Goal: Navigation & Orientation: Find specific page/section

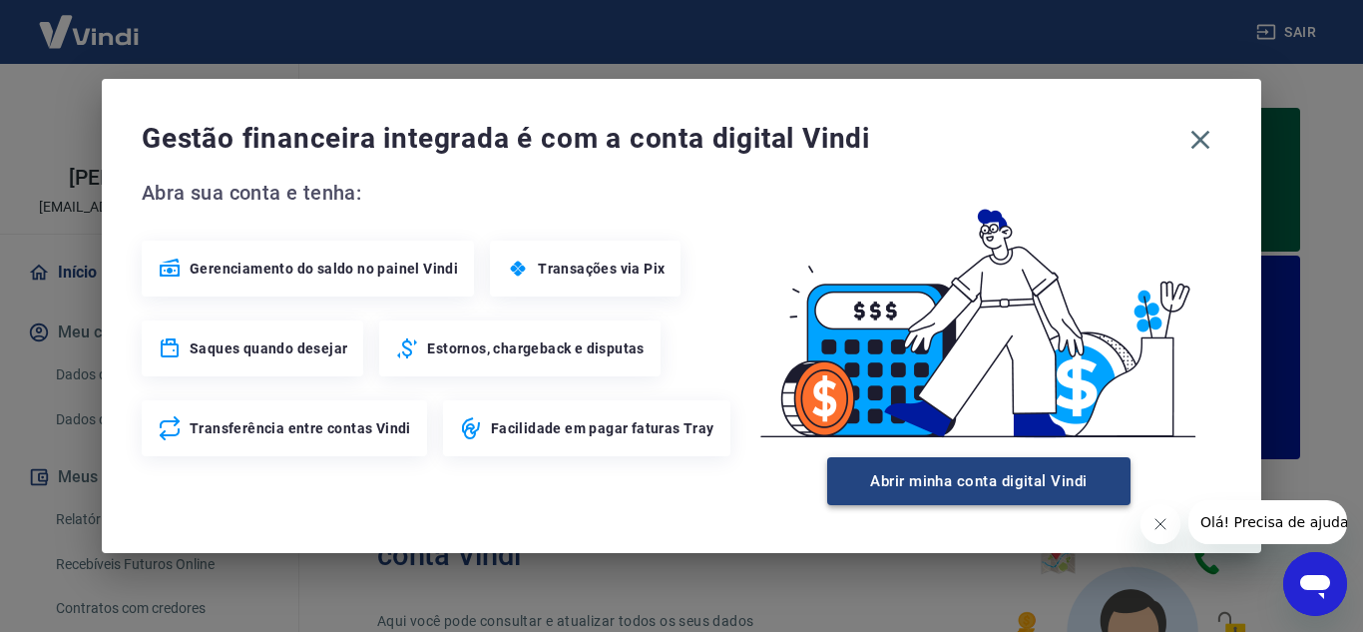
click at [871, 473] on button "Abrir minha conta digital Vindi" at bounding box center [978, 481] width 303 height 48
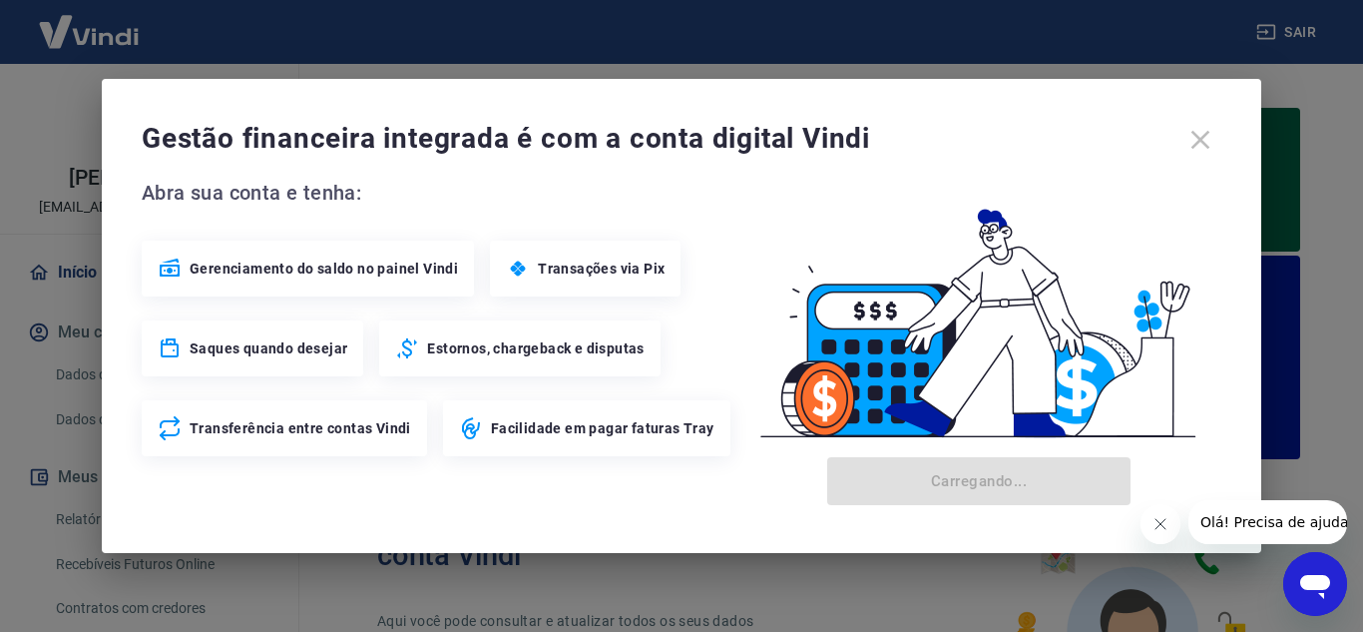
click at [1155, 528] on icon "Fechar mensagem da empresa" at bounding box center [1160, 524] width 16 height 16
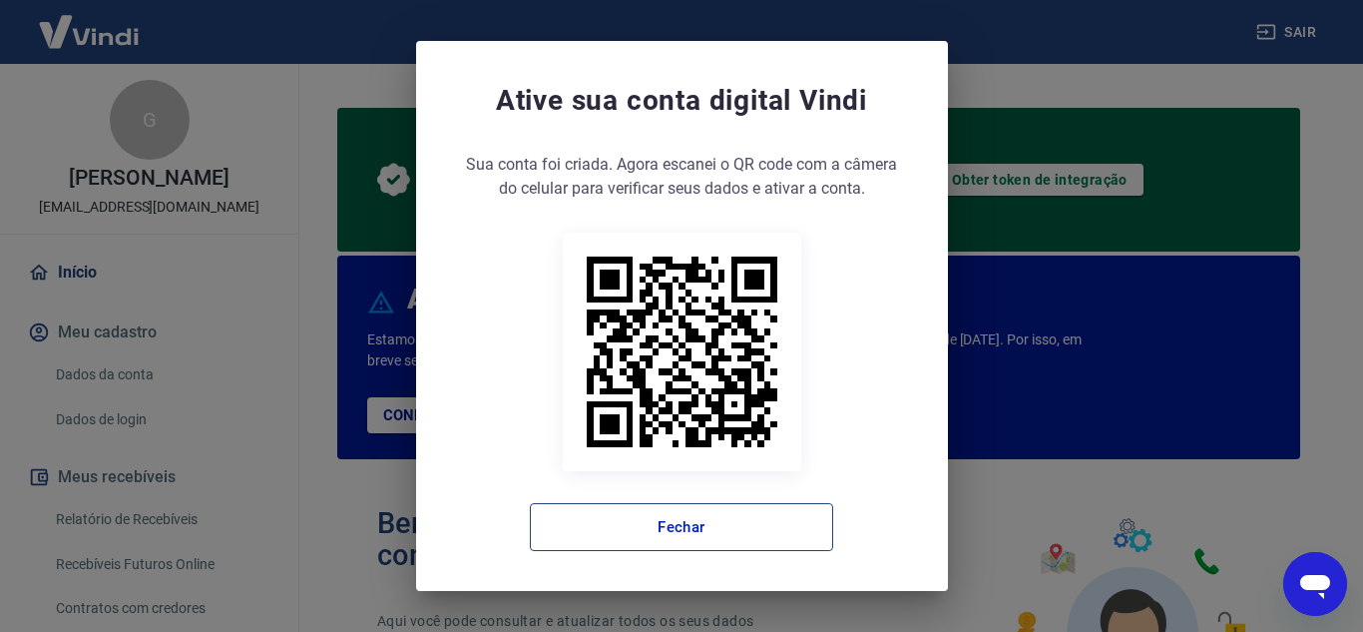
click at [774, 513] on button "Fechar" at bounding box center [681, 527] width 303 height 48
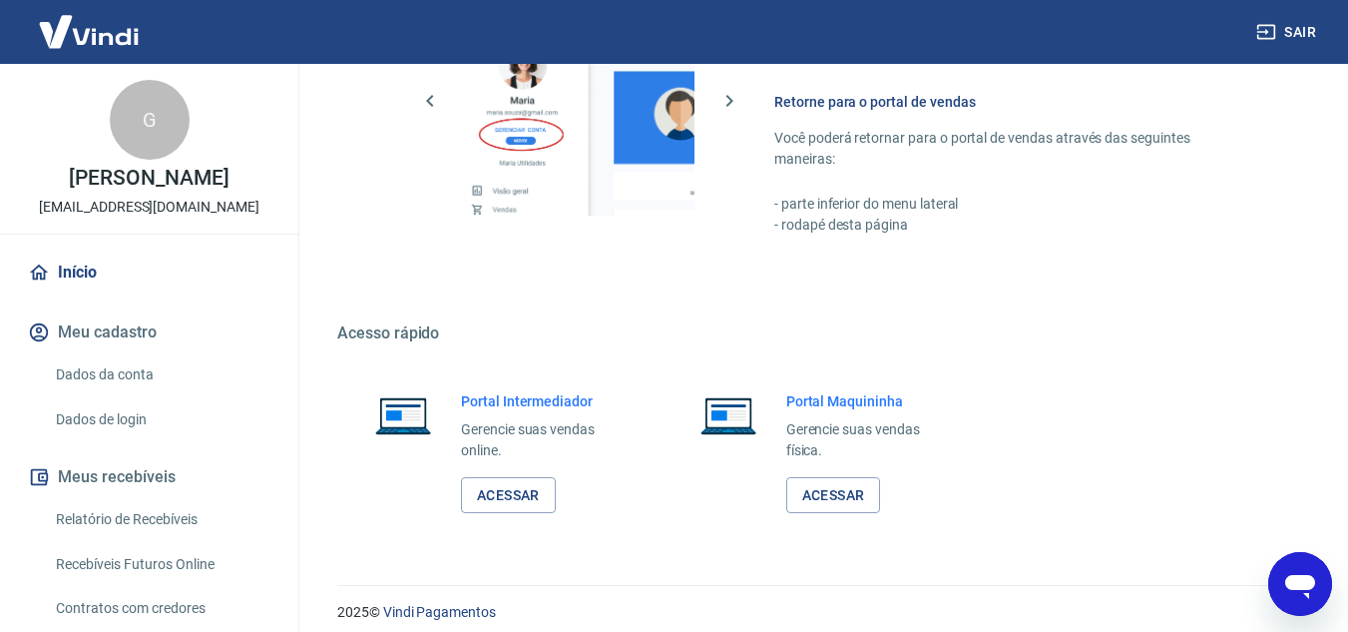
scroll to position [1346, 0]
click at [527, 499] on link "Acessar" at bounding box center [508, 494] width 95 height 37
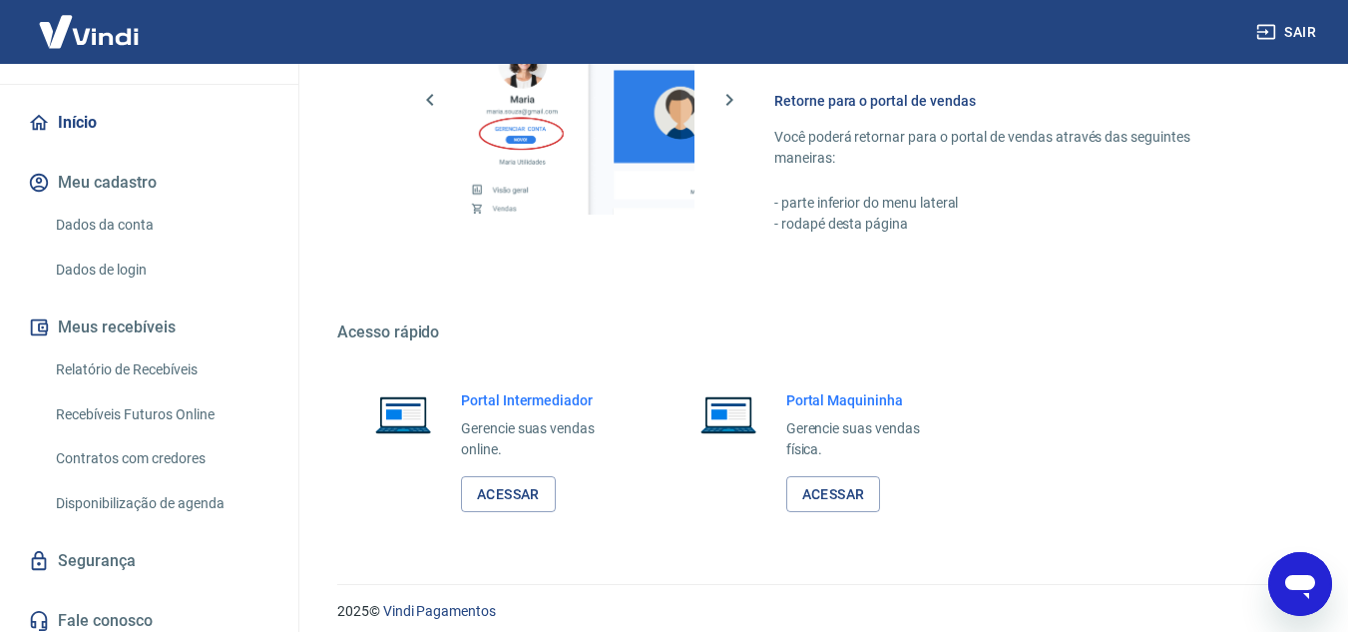
scroll to position [182, 0]
